Goal: Information Seeking & Learning: Learn about a topic

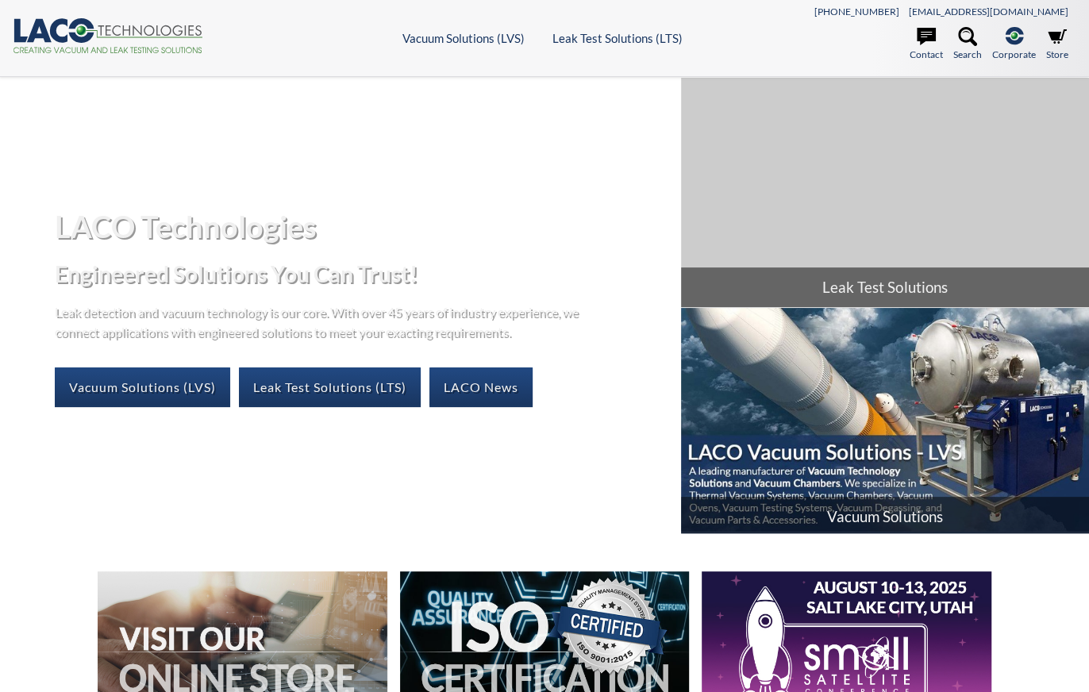
select select "Översättningswidget för språkmenyn"
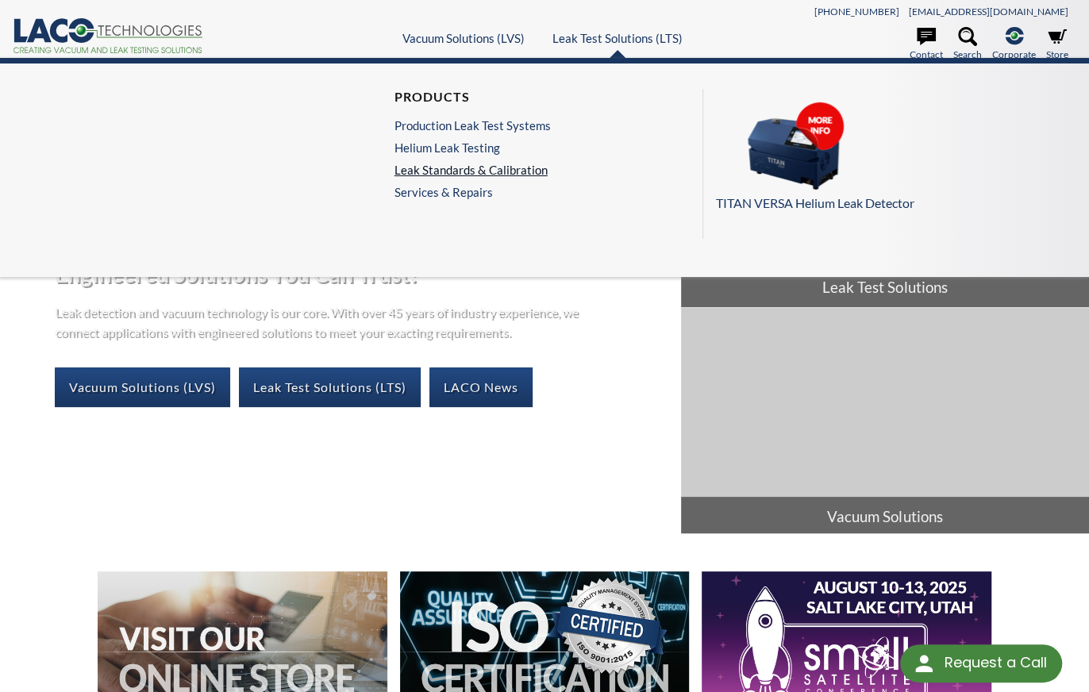
click at [476, 168] on link "Leak Standards & Calibration" at bounding box center [472, 170] width 156 height 14
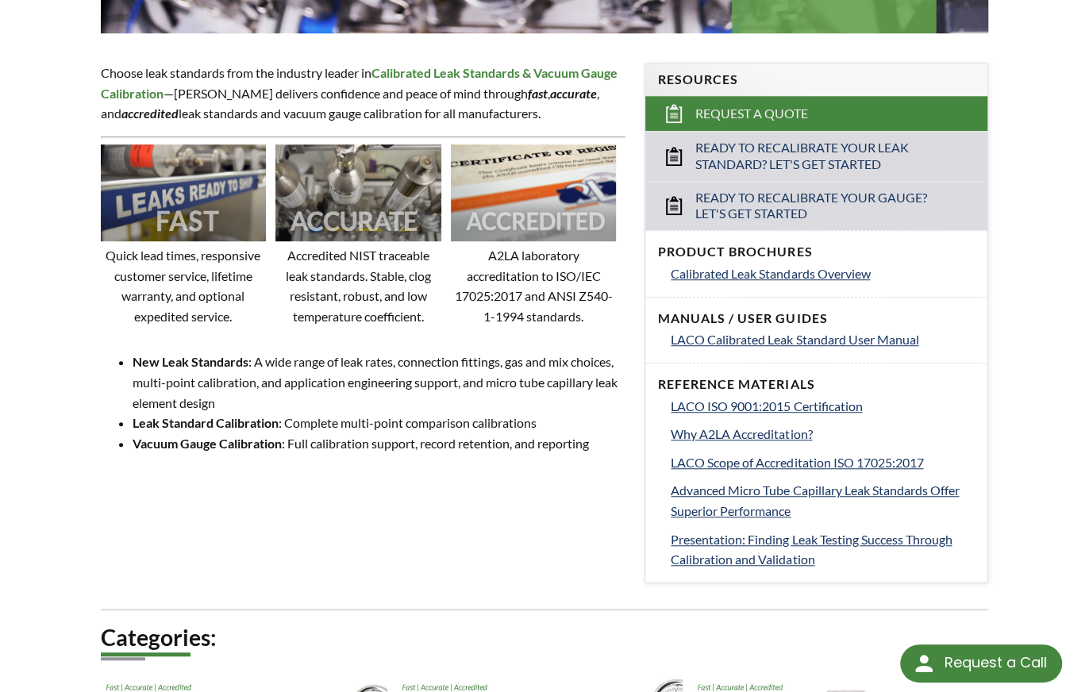
scroll to position [524, 0]
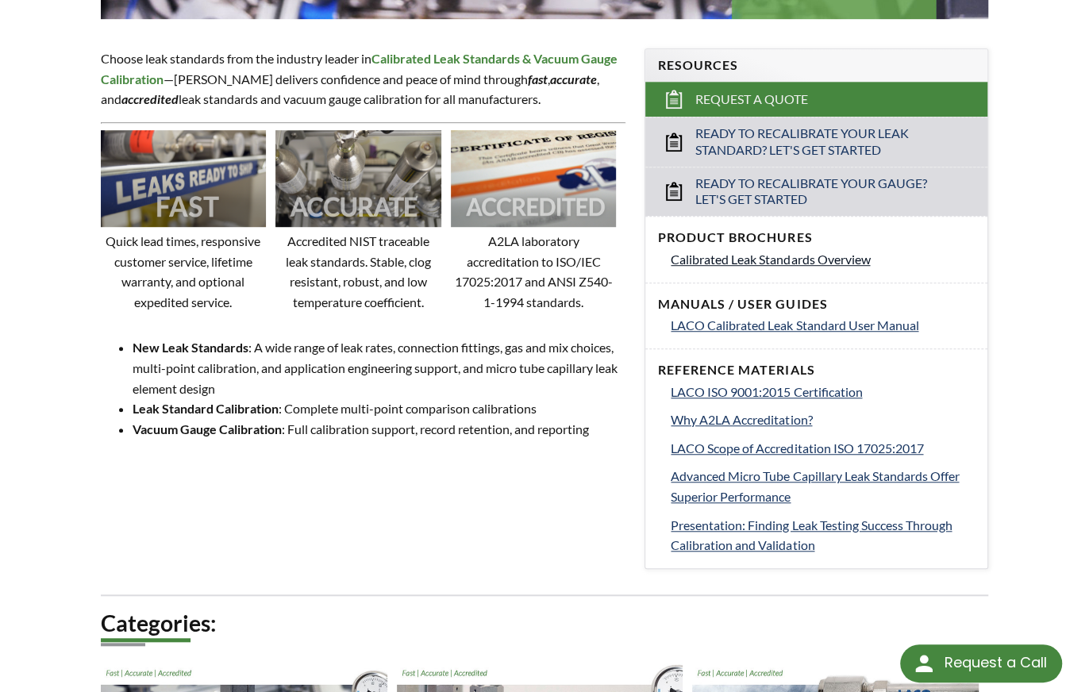
click at [804, 263] on span "Calibrated Leak Standards Overview" at bounding box center [770, 259] width 199 height 15
